Goal: Transaction & Acquisition: Purchase product/service

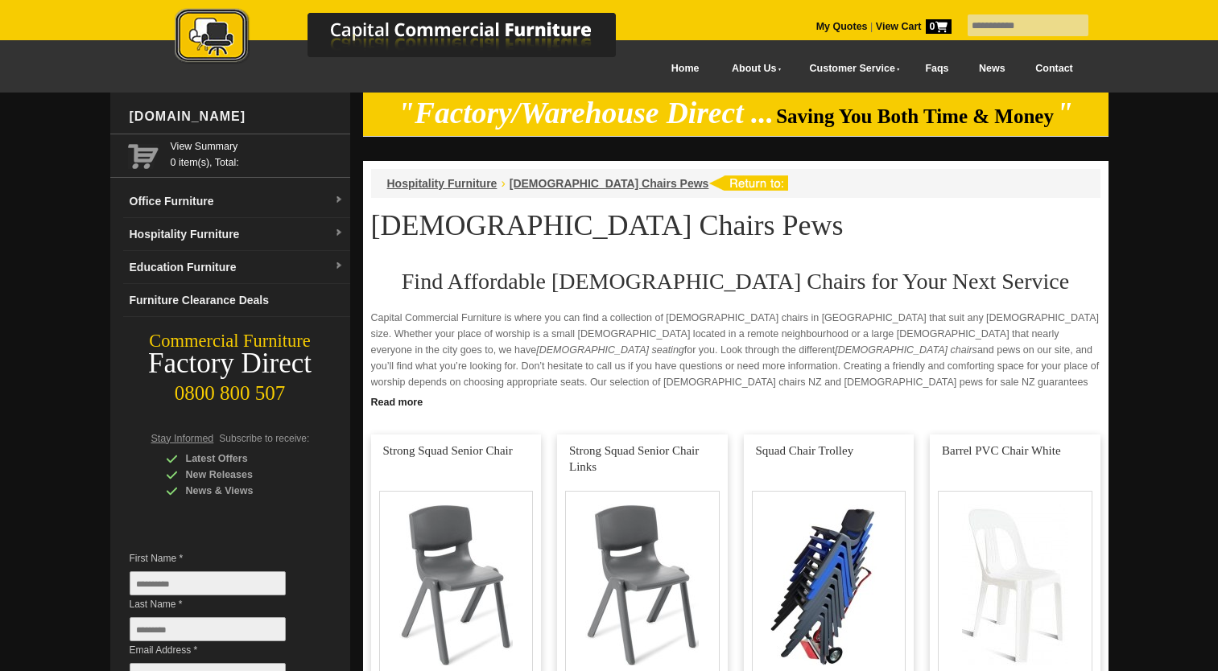
scroll to position [1204, 0]
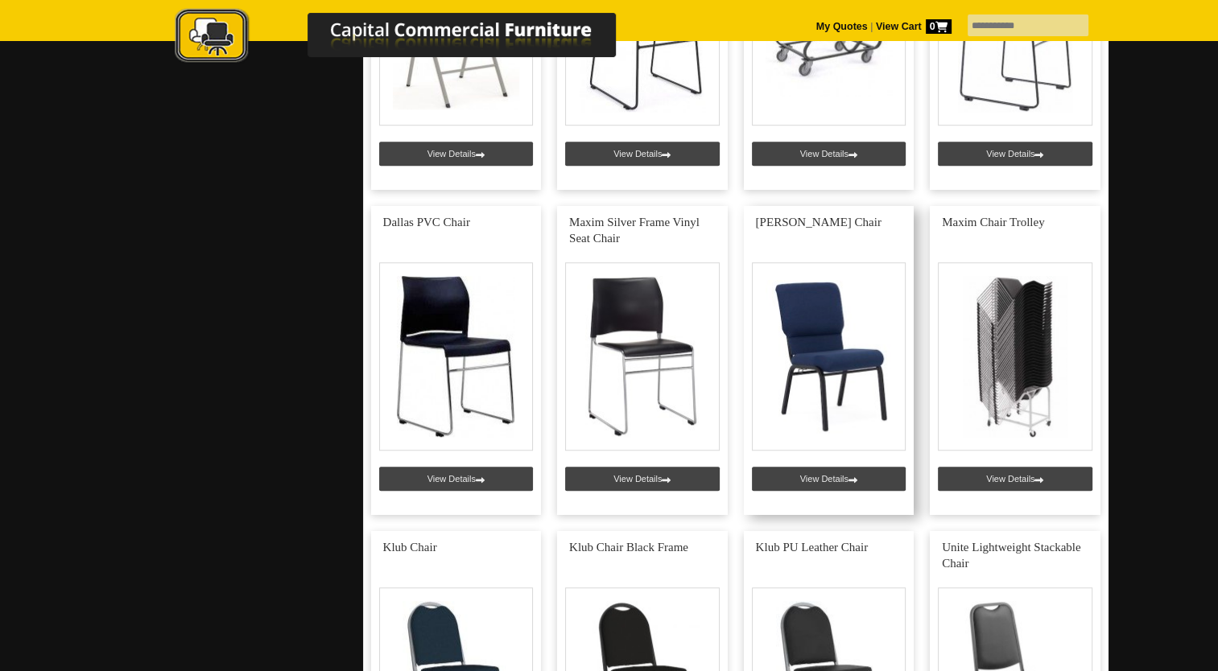
click at [825, 329] on link at bounding box center [829, 360] width 171 height 309
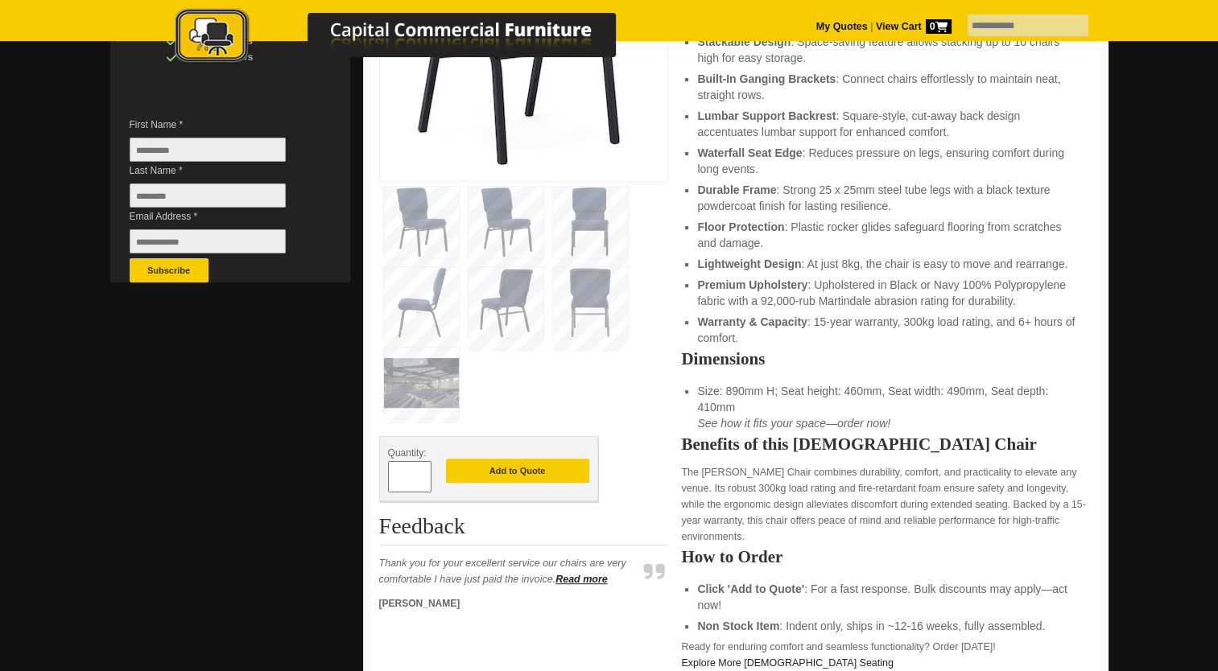
scroll to position [428, 0]
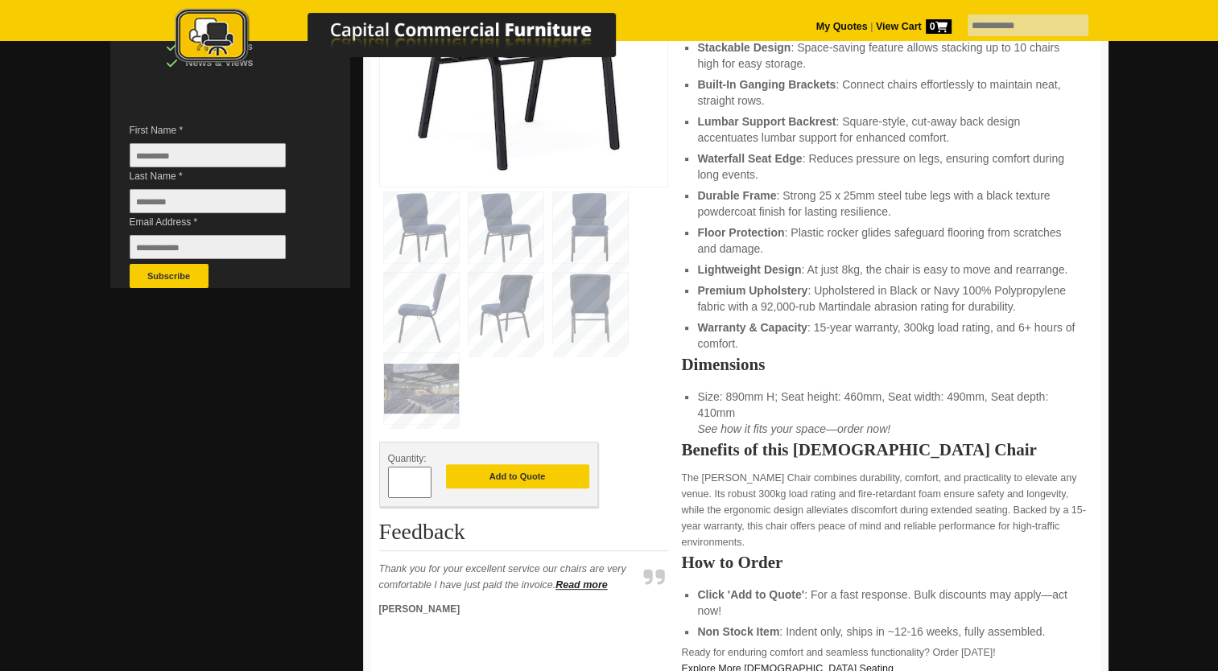
click at [423, 385] on img at bounding box center [421, 388] width 75 height 71
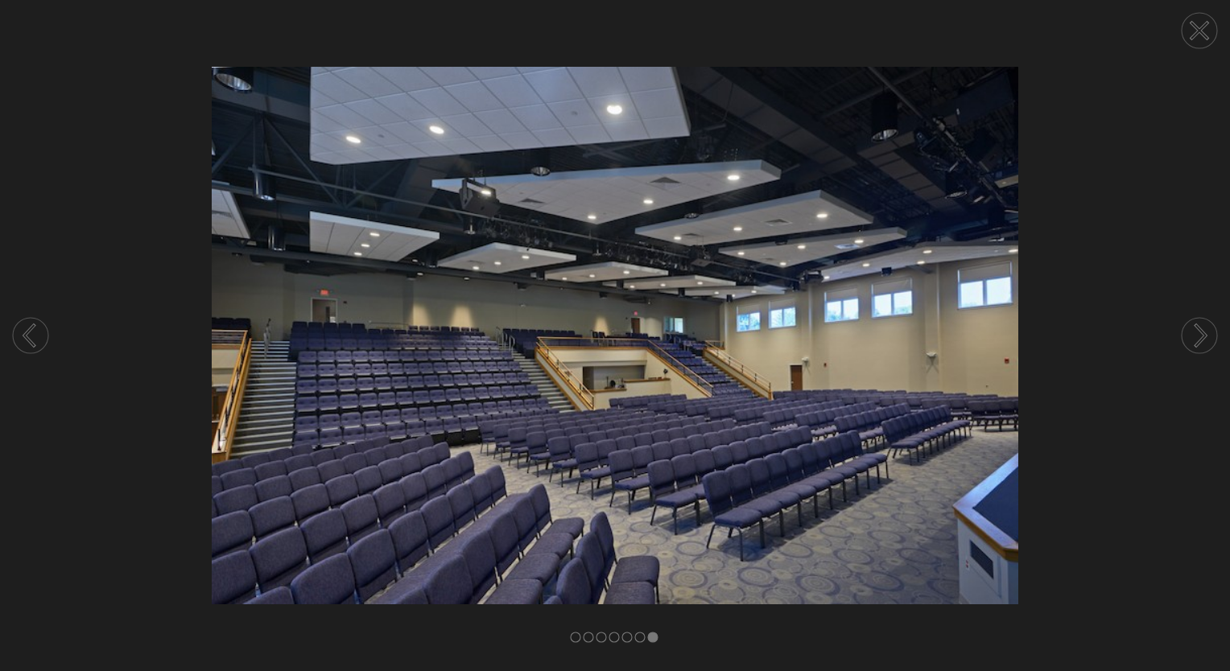
click at [1198, 19] on circle at bounding box center [1199, 30] width 35 height 35
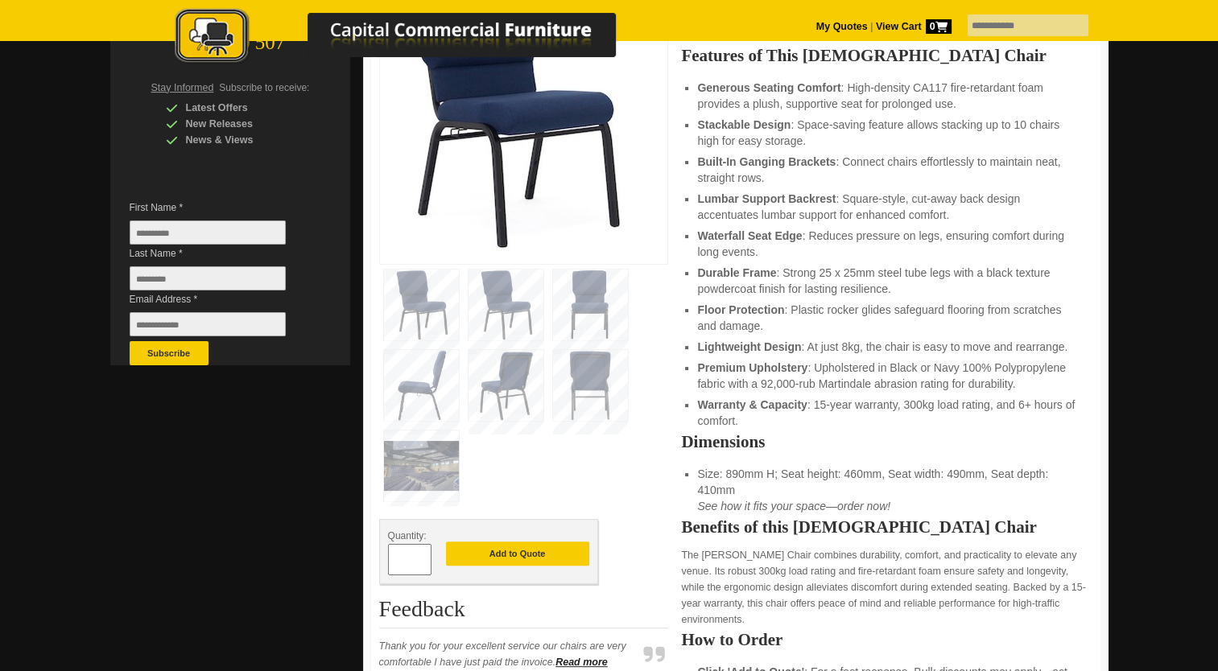
scroll to position [176, 0]
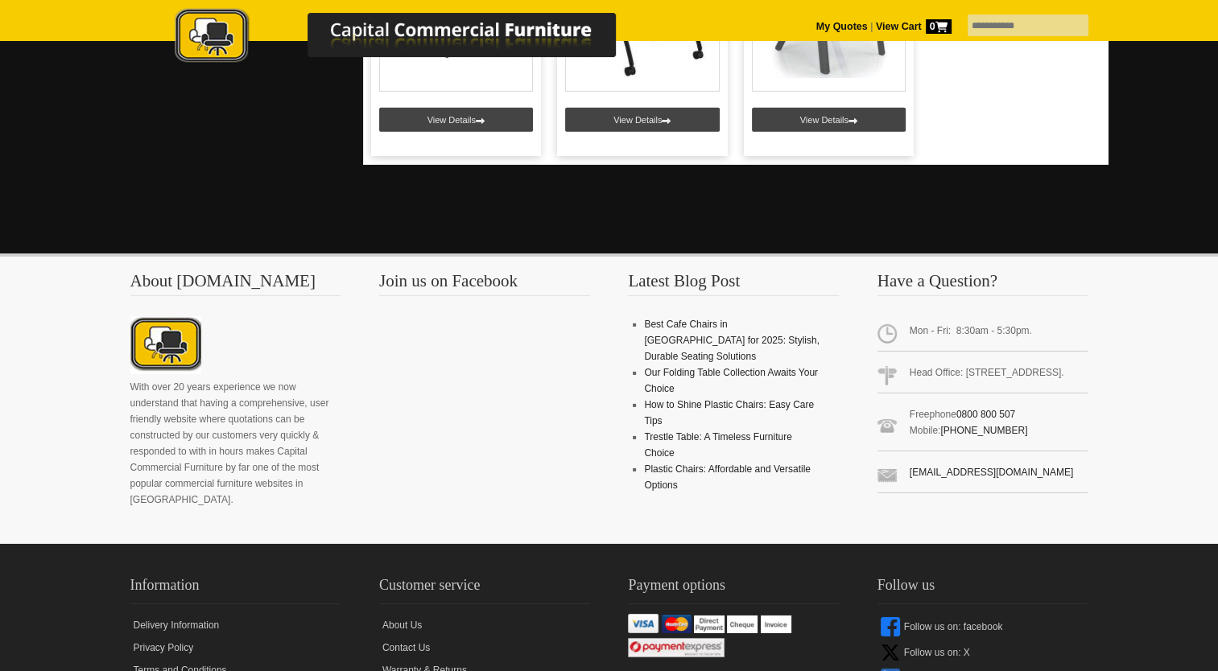
scroll to position [5215, 0]
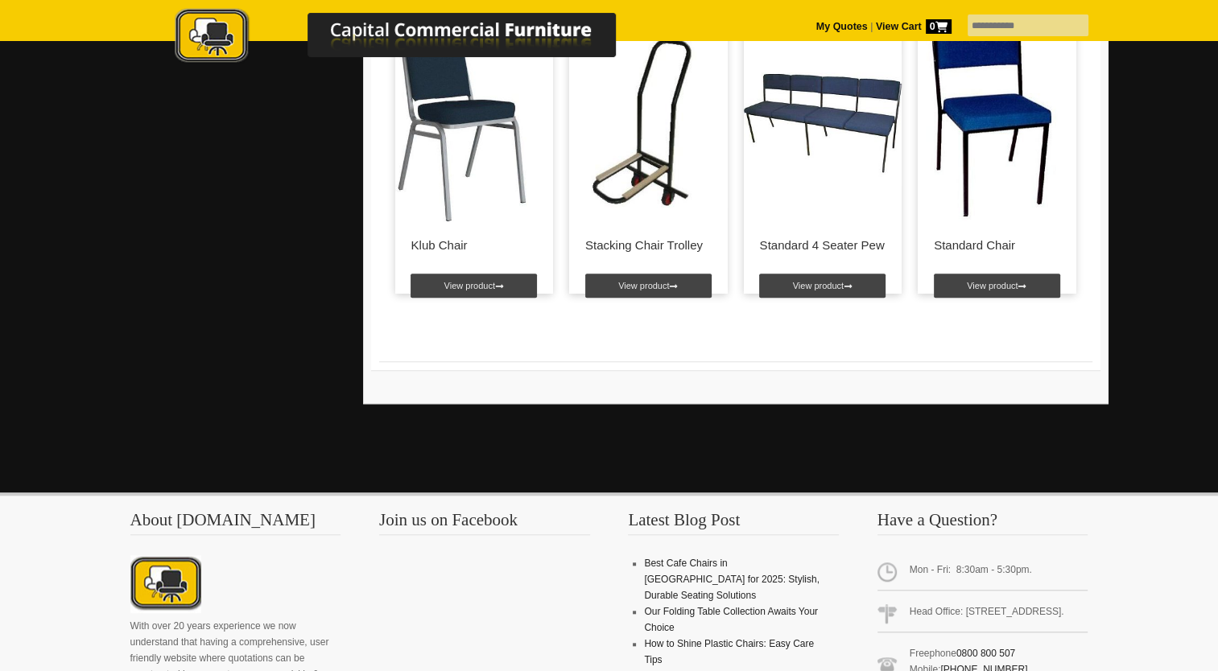
scroll to position [1352, 0]
